Goal: Information Seeking & Learning: Learn about a topic

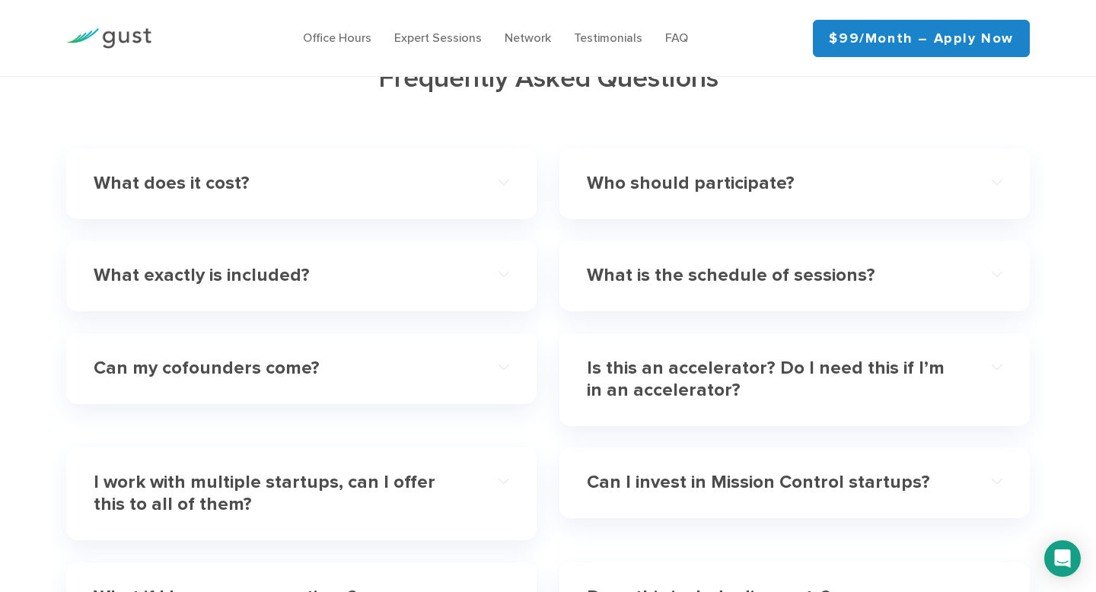
scroll to position [4367, 0]
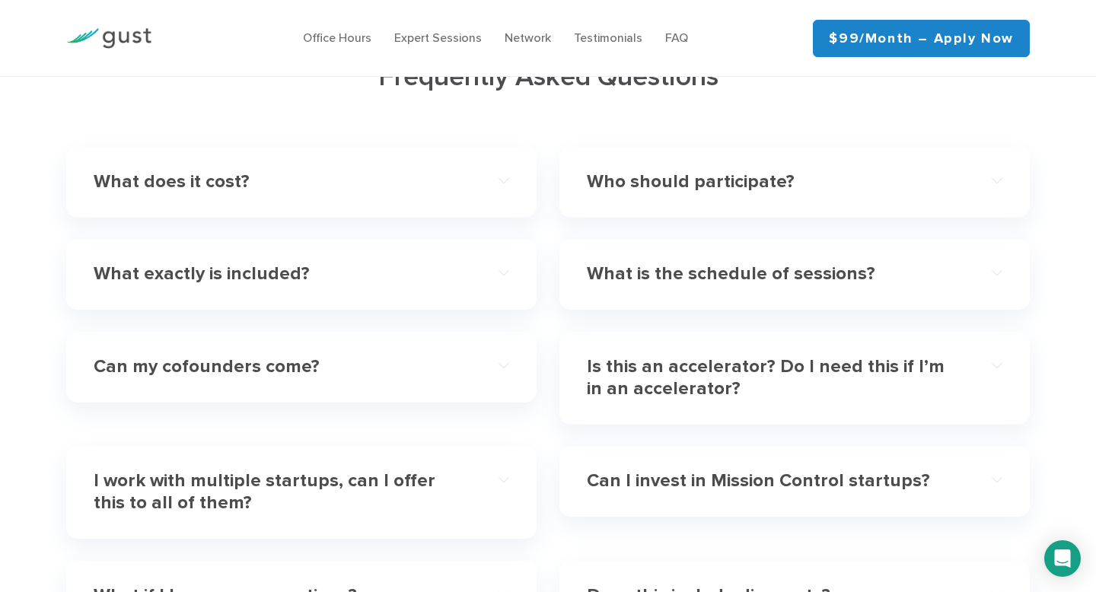
click at [129, 356] on h4 "Can my cofounders come?" at bounding box center [281, 367] width 374 height 22
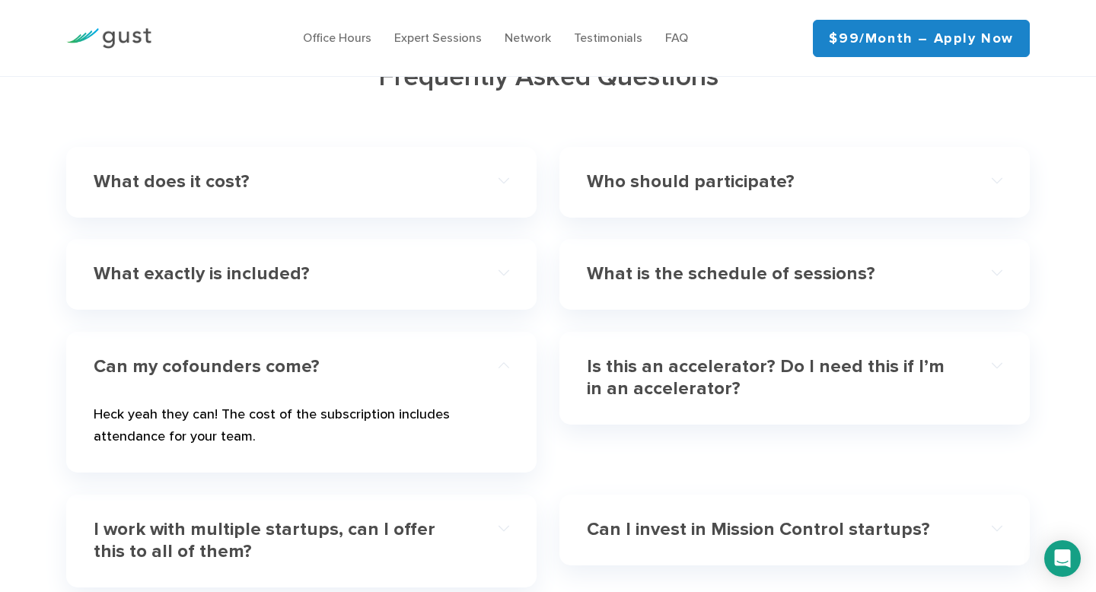
click at [301, 356] on h4 "Can my cofounders come?" at bounding box center [281, 367] width 374 height 22
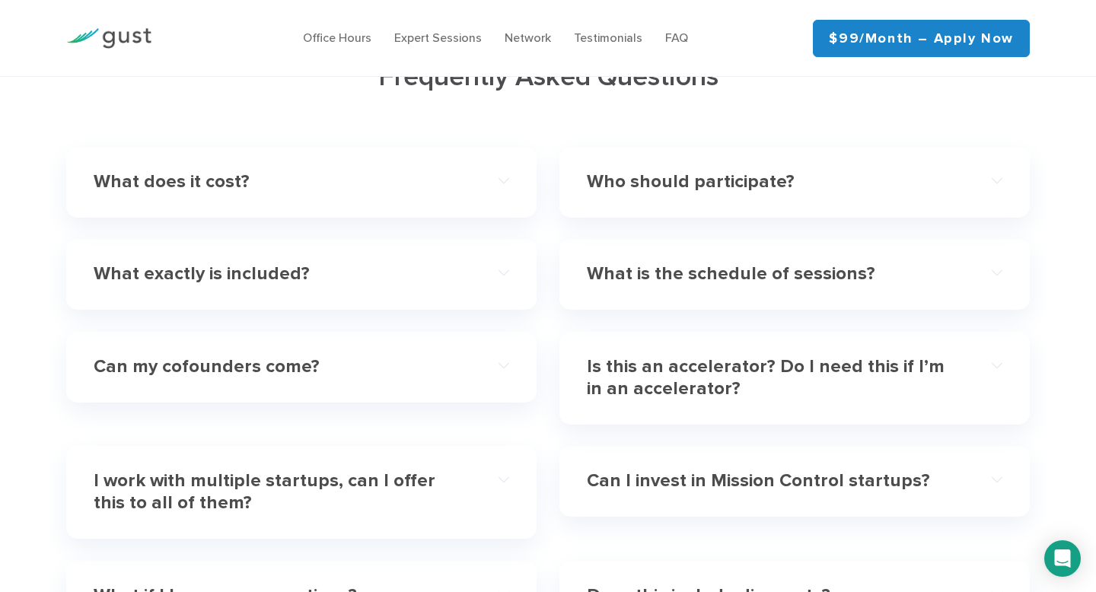
click at [653, 171] on h4 "Who should participate?" at bounding box center [774, 182] width 374 height 22
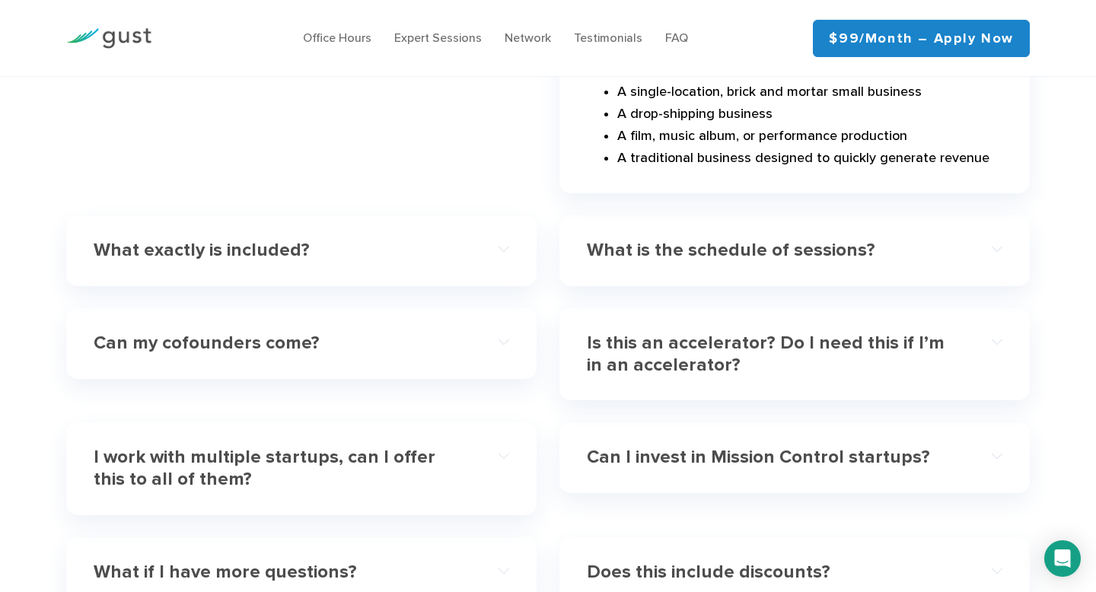
scroll to position [4796, 0]
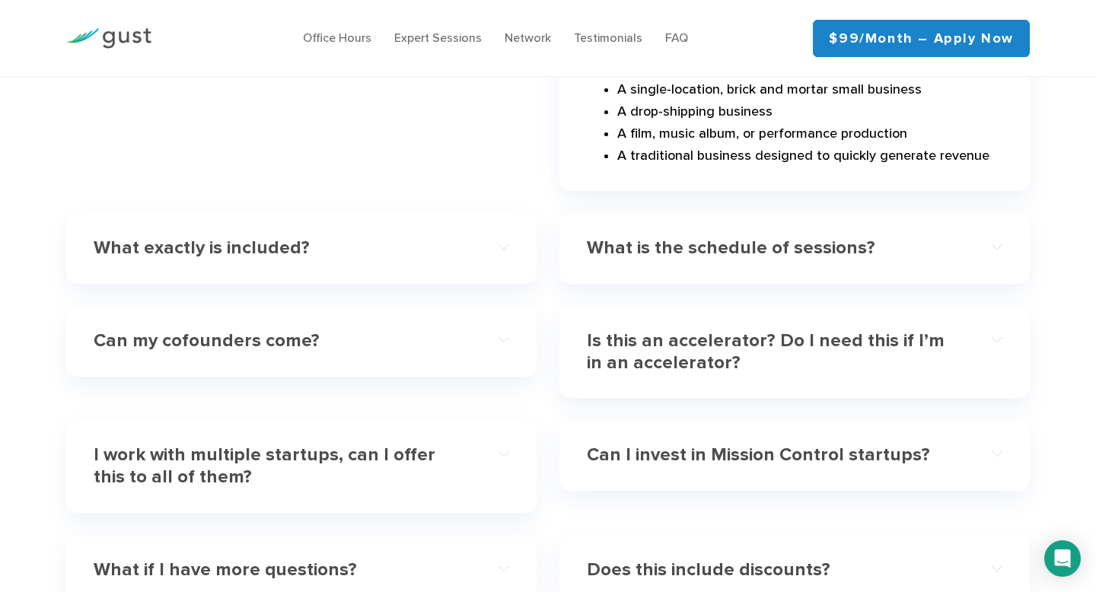
click at [335, 238] on h4 "What exactly is included?" at bounding box center [281, 249] width 374 height 22
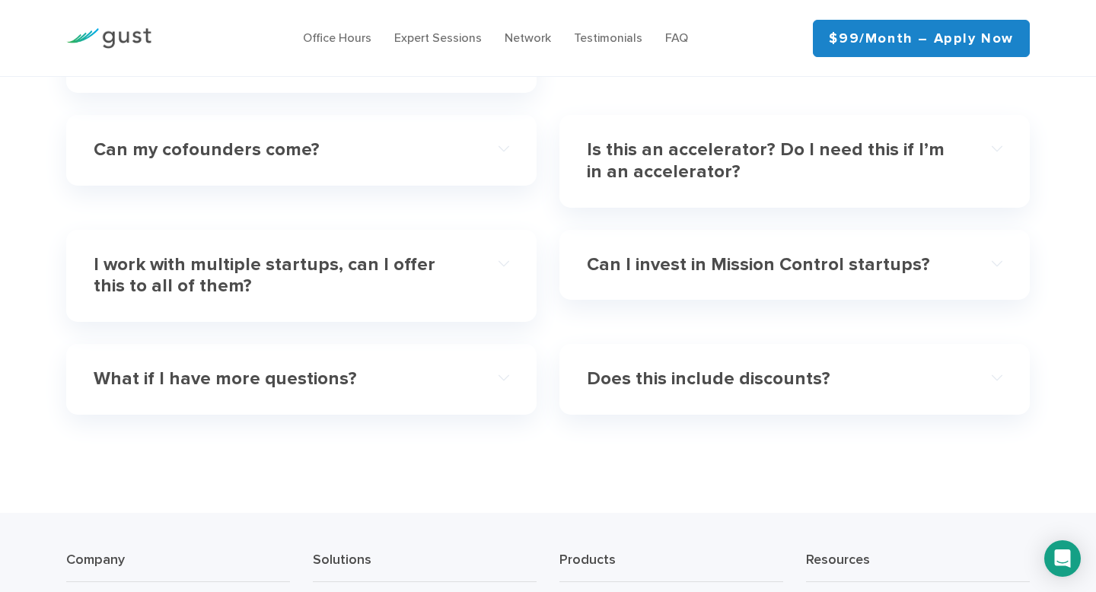
scroll to position [4810, 0]
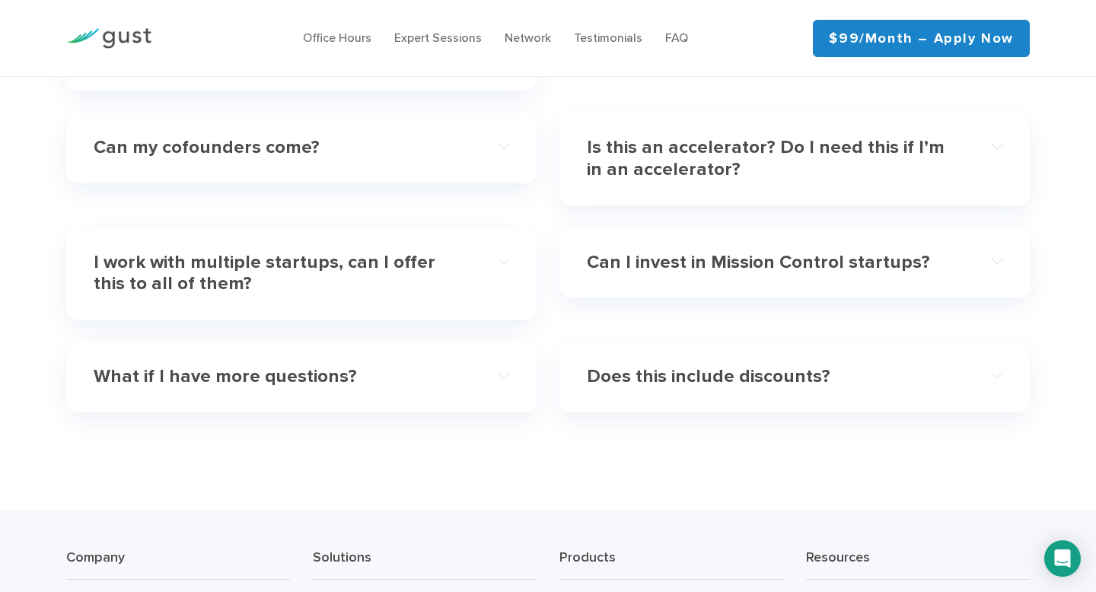
click at [182, 259] on h4 "I work with multiple startups, can I offer this to all of them?" at bounding box center [281, 274] width 374 height 44
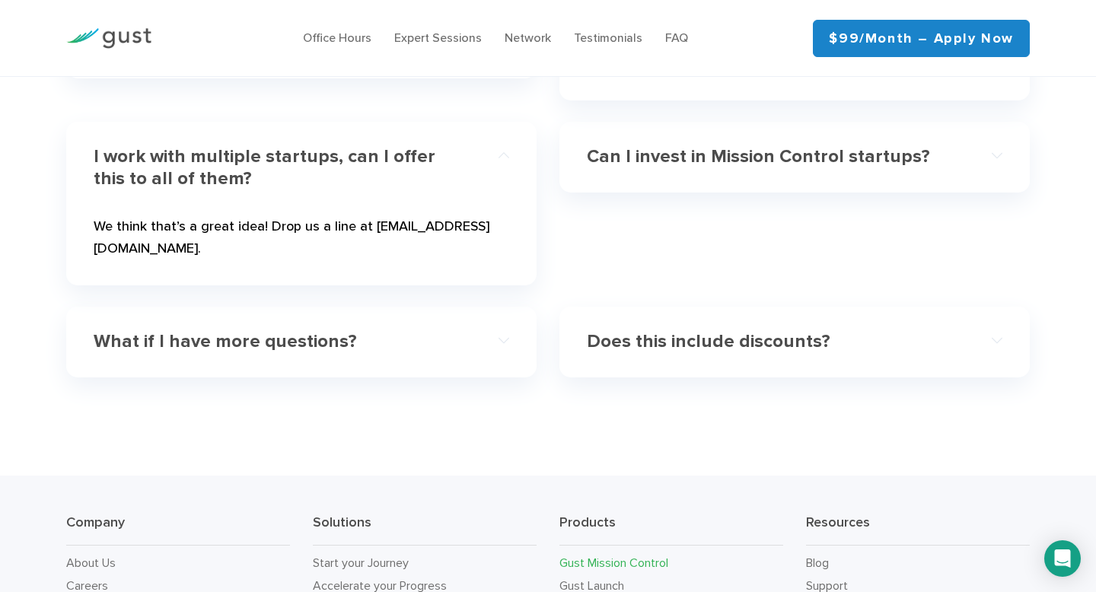
scroll to position [4685, 0]
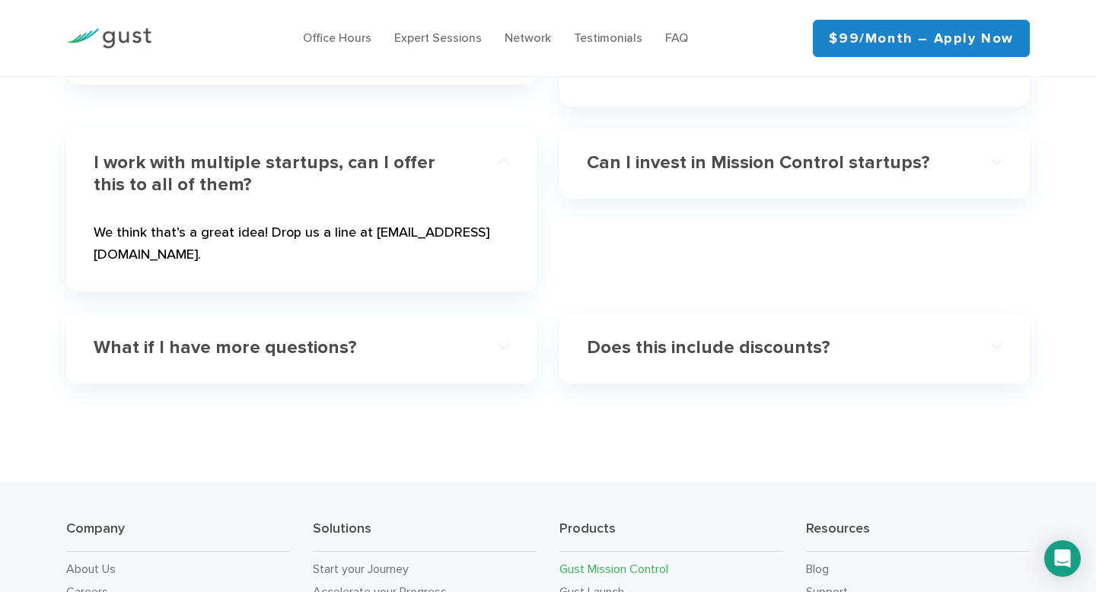
click at [228, 152] on h4 "I work with multiple startups, can I offer this to all of them?" at bounding box center [281, 174] width 374 height 44
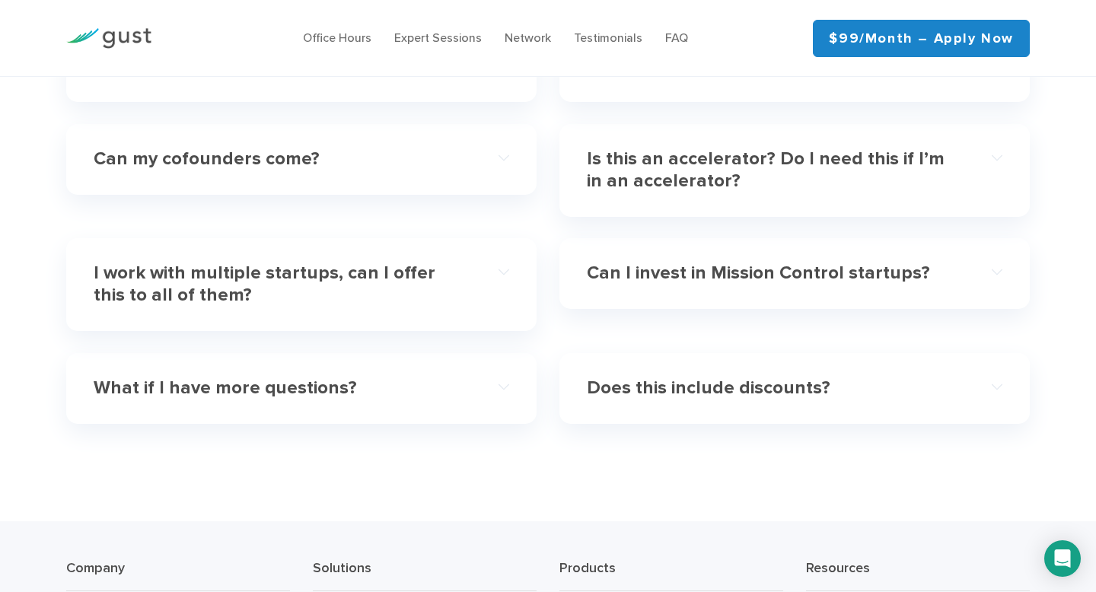
scroll to position [4572, 0]
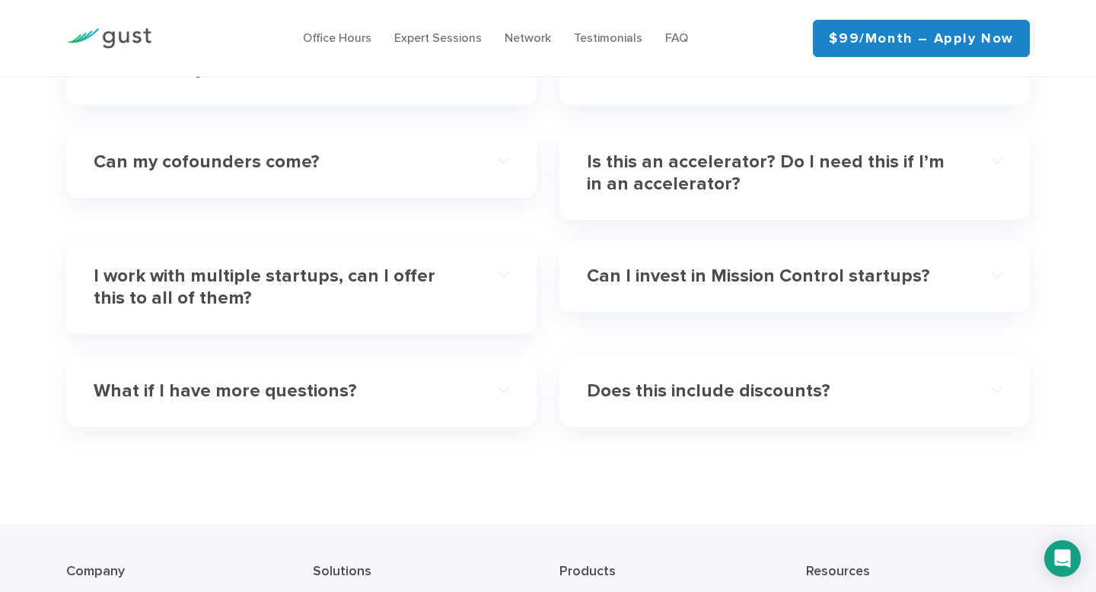
click at [682, 266] on h4 "Can I invest in Mission Control startups?" at bounding box center [774, 277] width 374 height 22
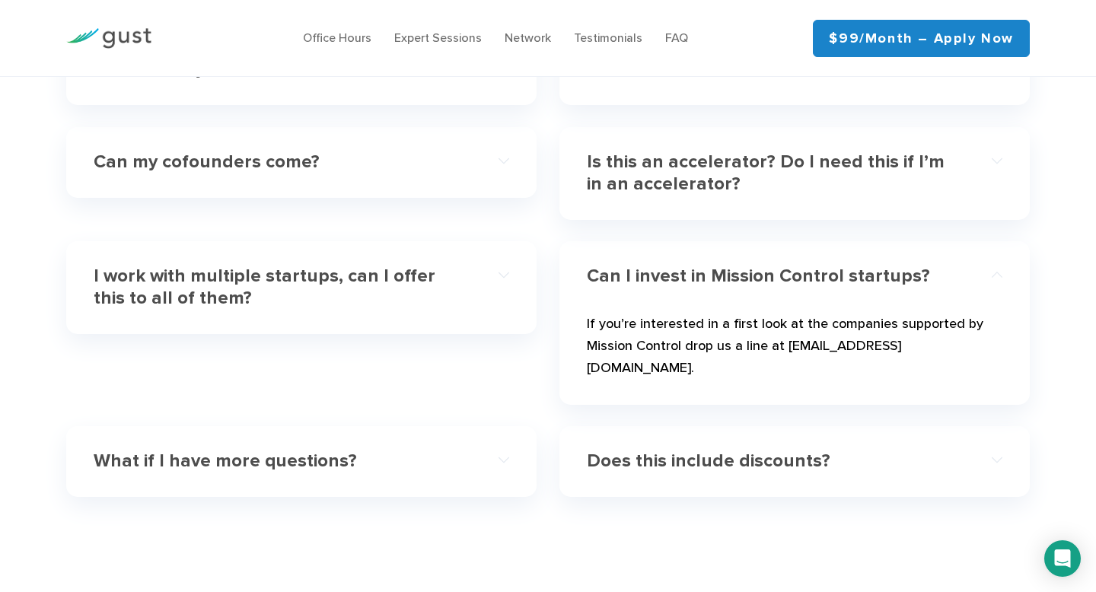
click at [682, 266] on h4 "Can I invest in Mission Control startups?" at bounding box center [774, 277] width 374 height 22
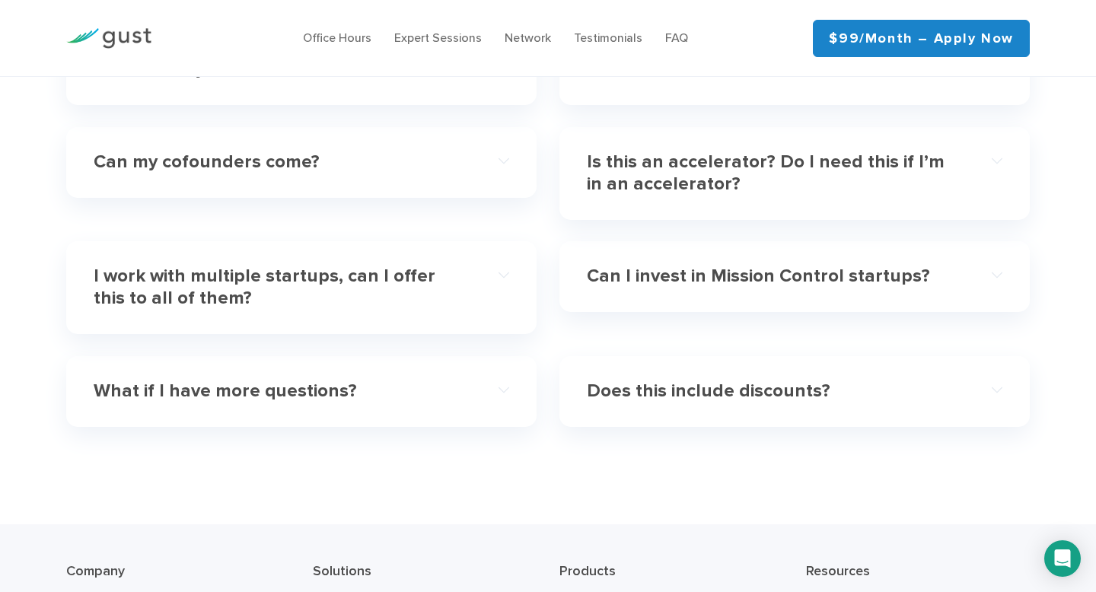
click at [687, 381] on h4 "Does this include discounts?" at bounding box center [774, 392] width 374 height 22
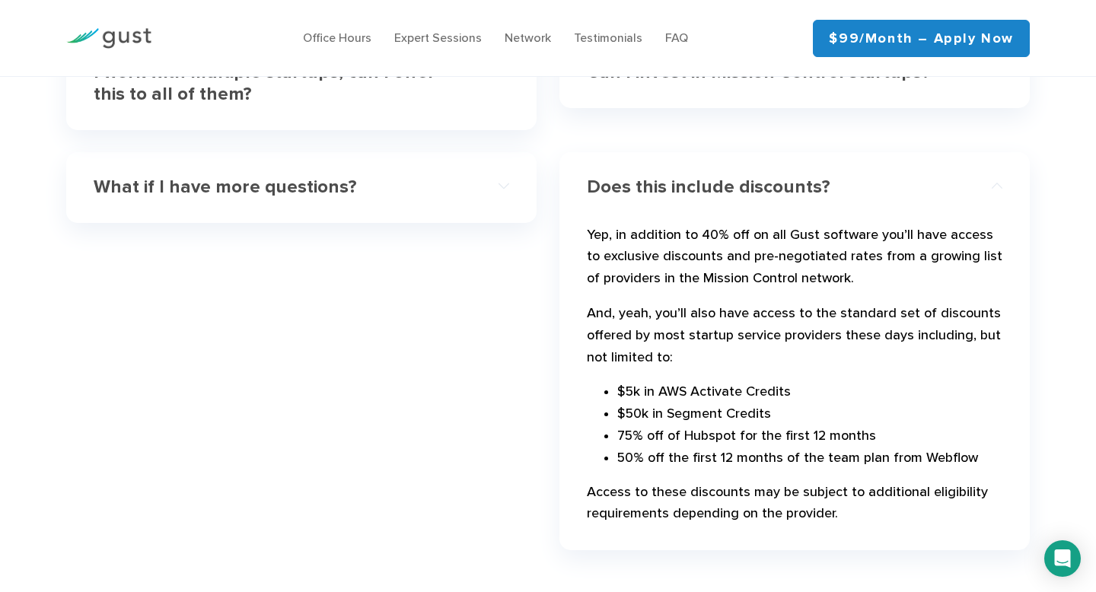
scroll to position [4781, 0]
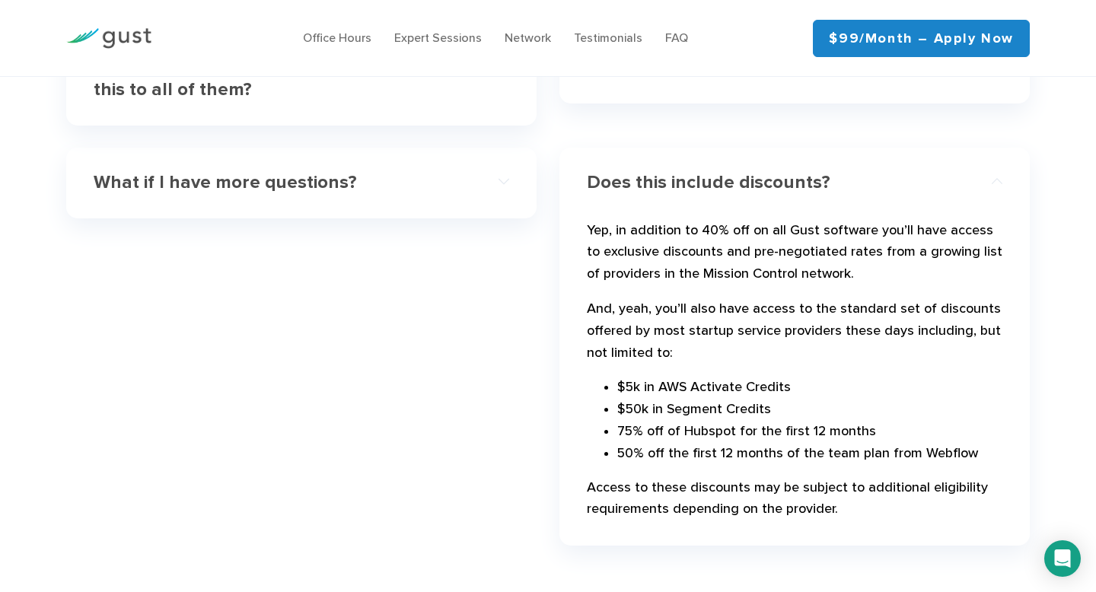
click at [678, 172] on h4 "Does this include discounts?" at bounding box center [774, 183] width 374 height 22
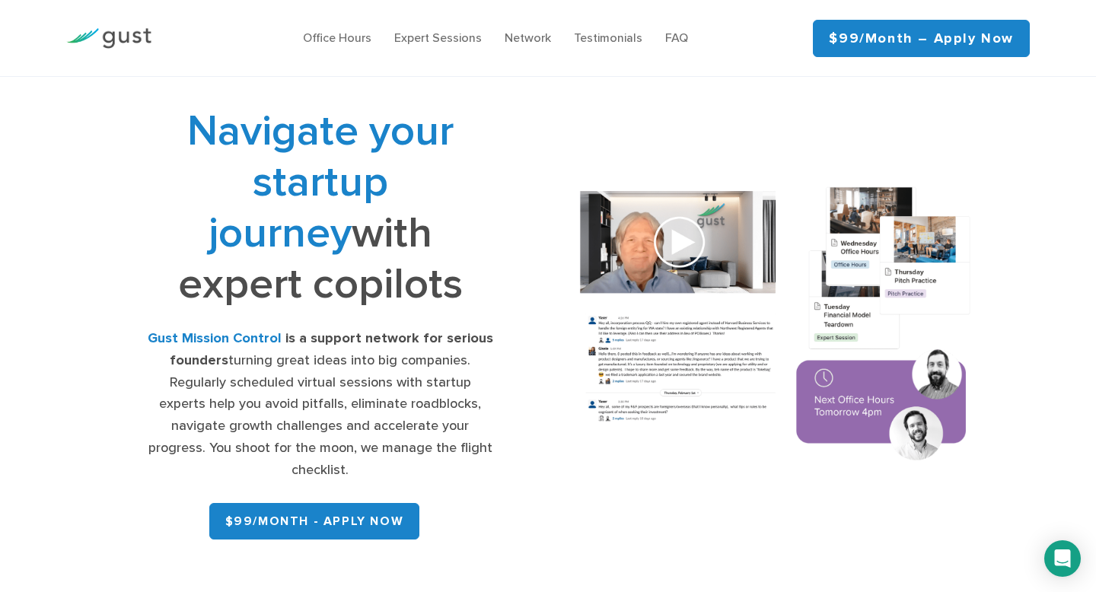
scroll to position [0, 0]
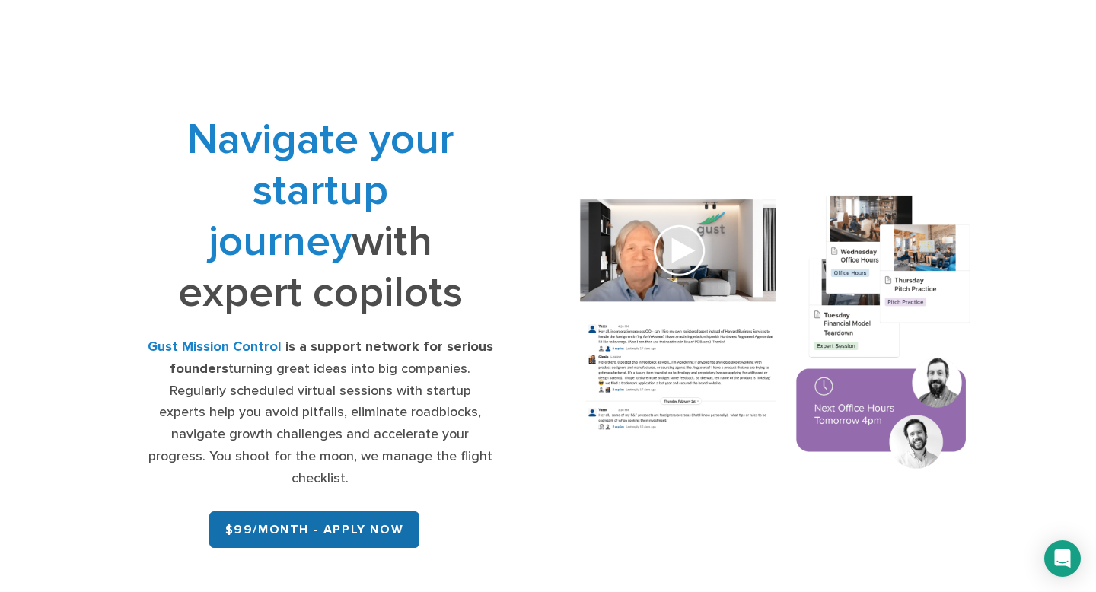
click at [314, 512] on link "$99/month - APPLY NOW" at bounding box center [314, 530] width 211 height 37
